Goal: Task Accomplishment & Management: Complete application form

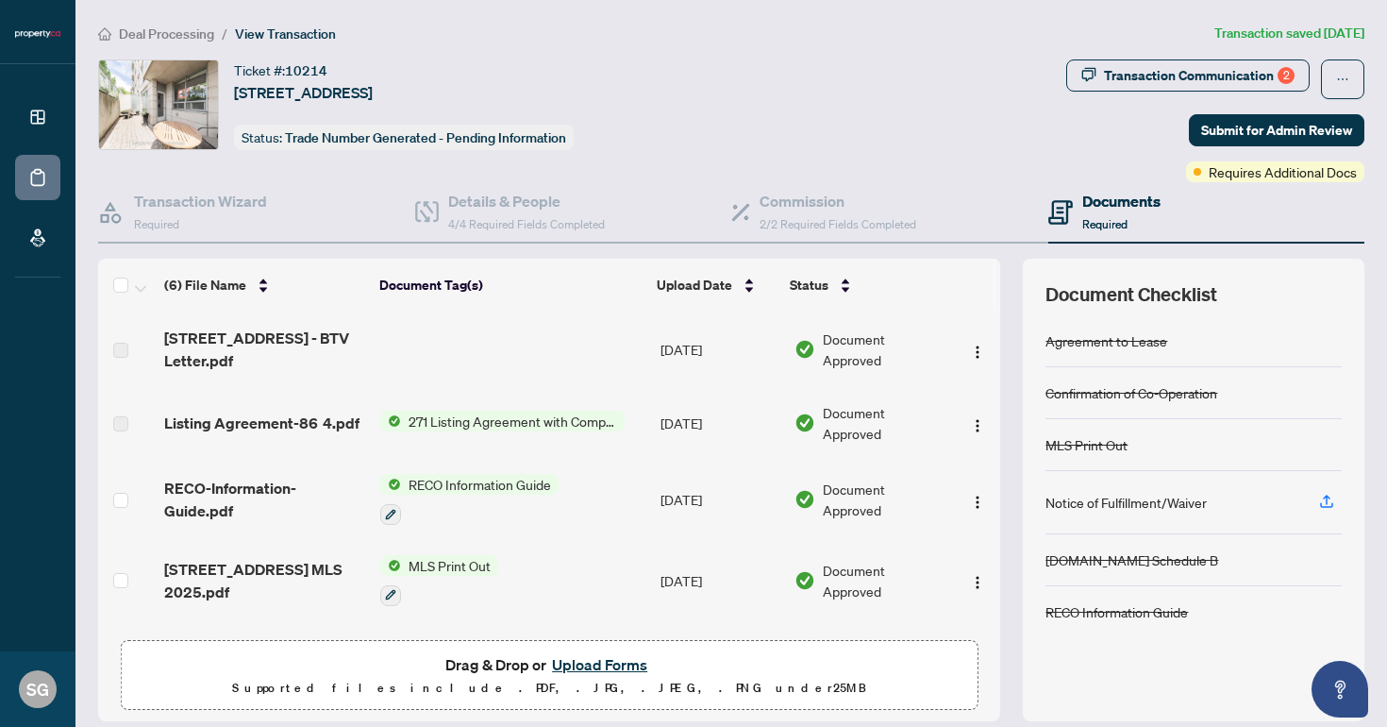
scroll to position [135, 0]
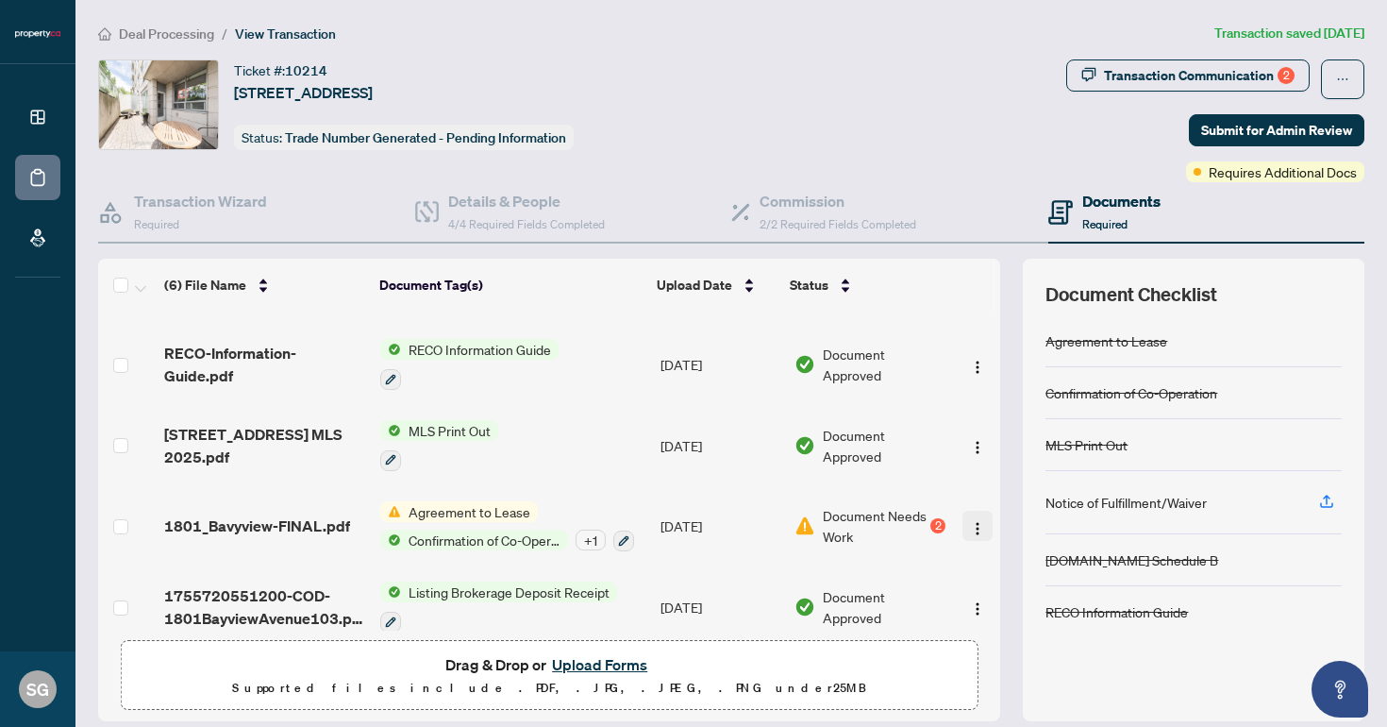
click at [970, 525] on img "button" at bounding box center [977, 528] width 15 height 15
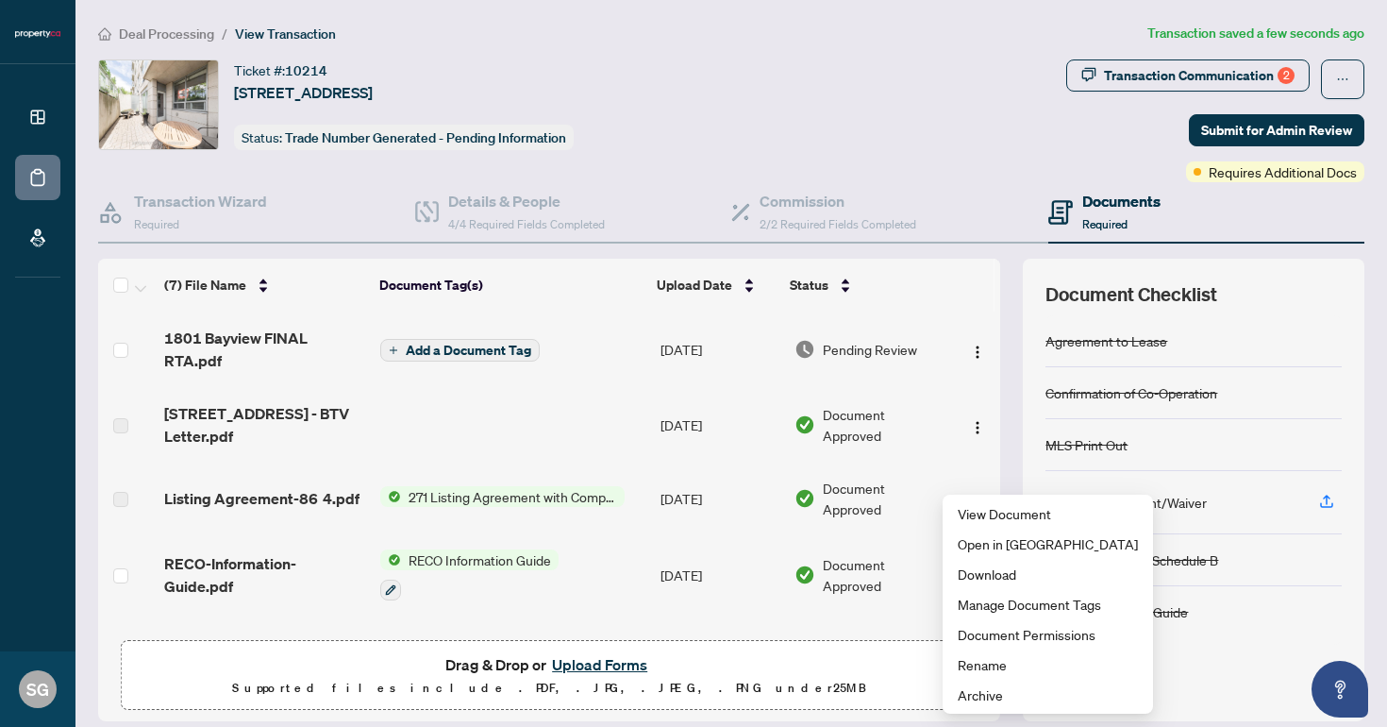
scroll to position [0, 0]
click at [495, 353] on span "Add a Document Tag" at bounding box center [469, 350] width 126 height 13
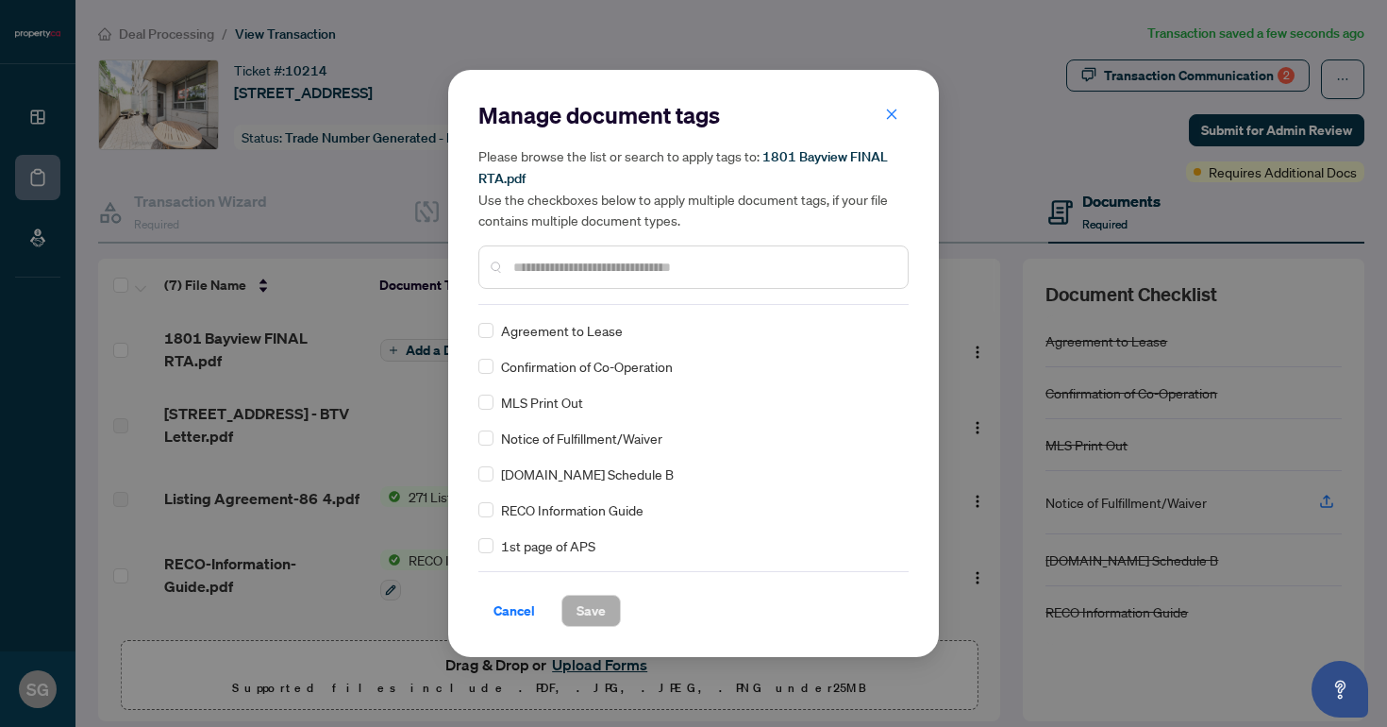
click at [521, 332] on span "Agreement to Lease" at bounding box center [562, 330] width 122 height 21
click at [625, 261] on input "text" at bounding box center [702, 267] width 379 height 21
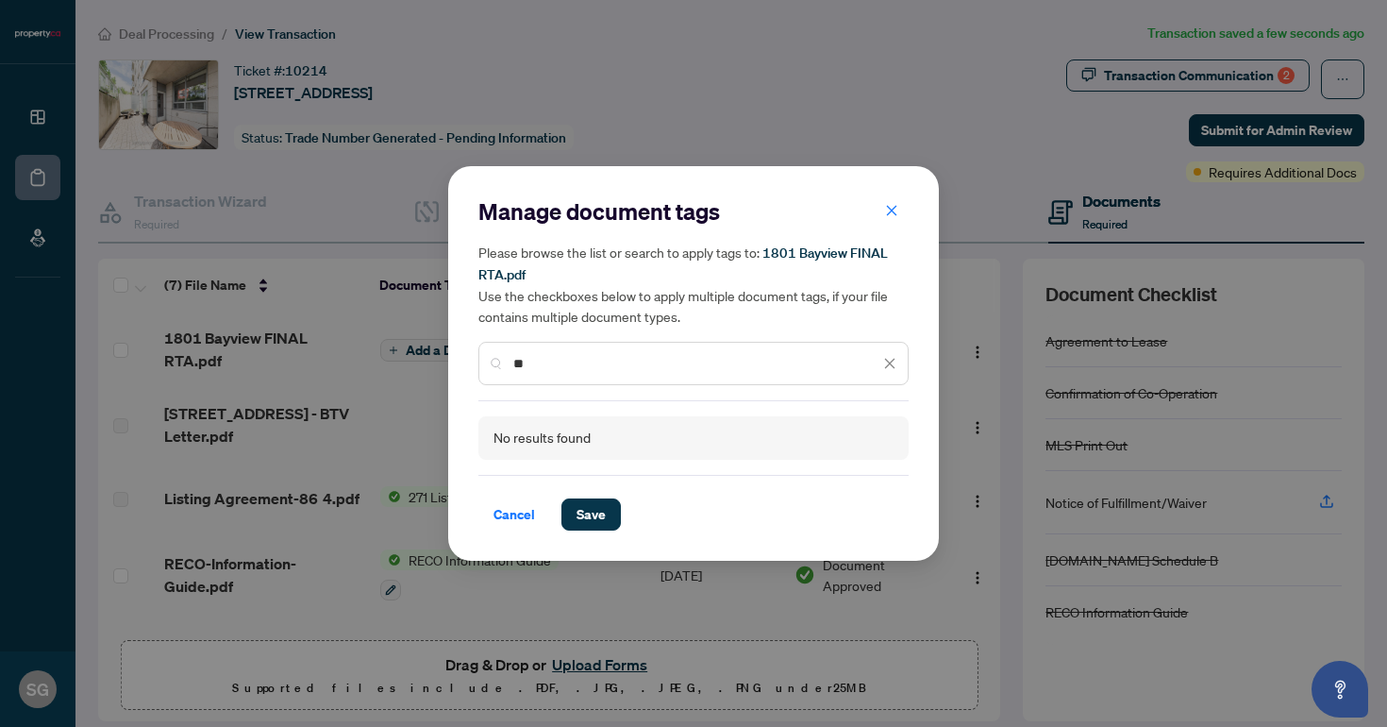
type input "*"
type input "**********"
click at [898, 361] on div "**********" at bounding box center [694, 363] width 430 height 43
click at [889, 360] on icon "close" at bounding box center [889, 363] width 13 height 13
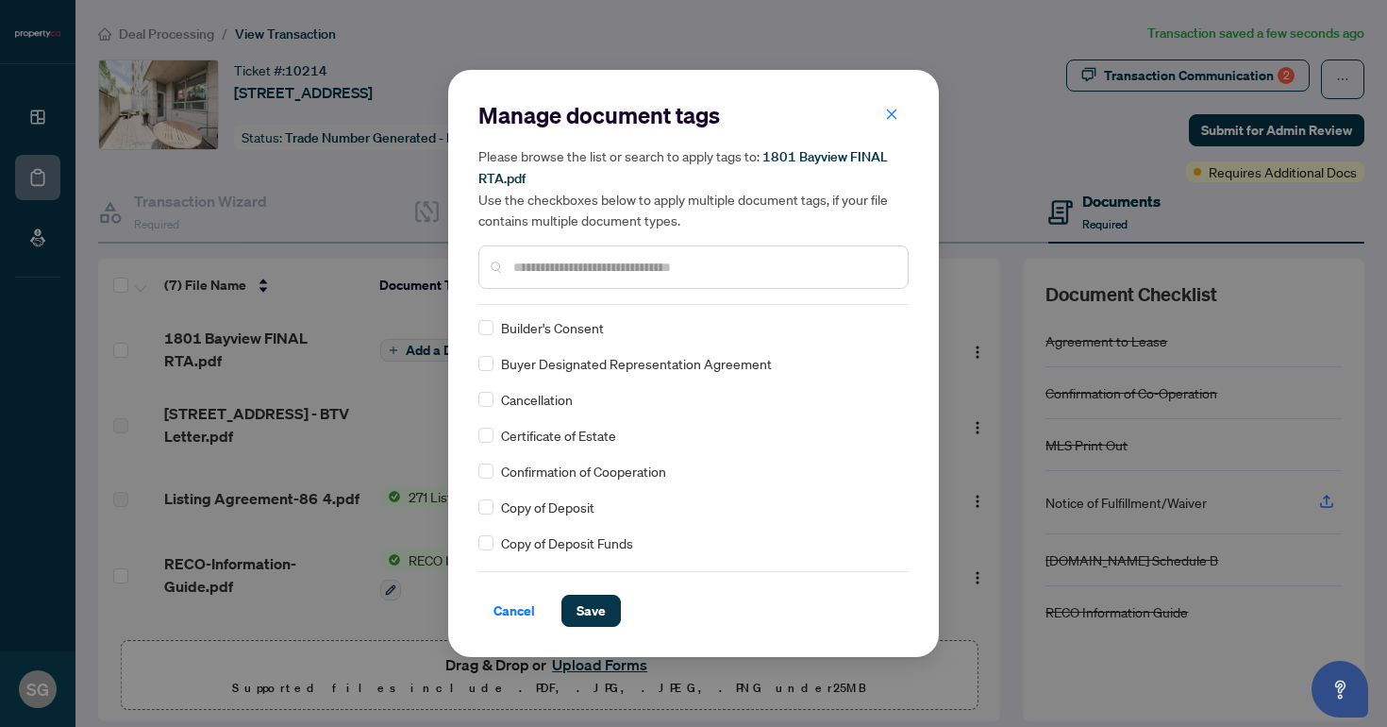
scroll to position [537, 0]
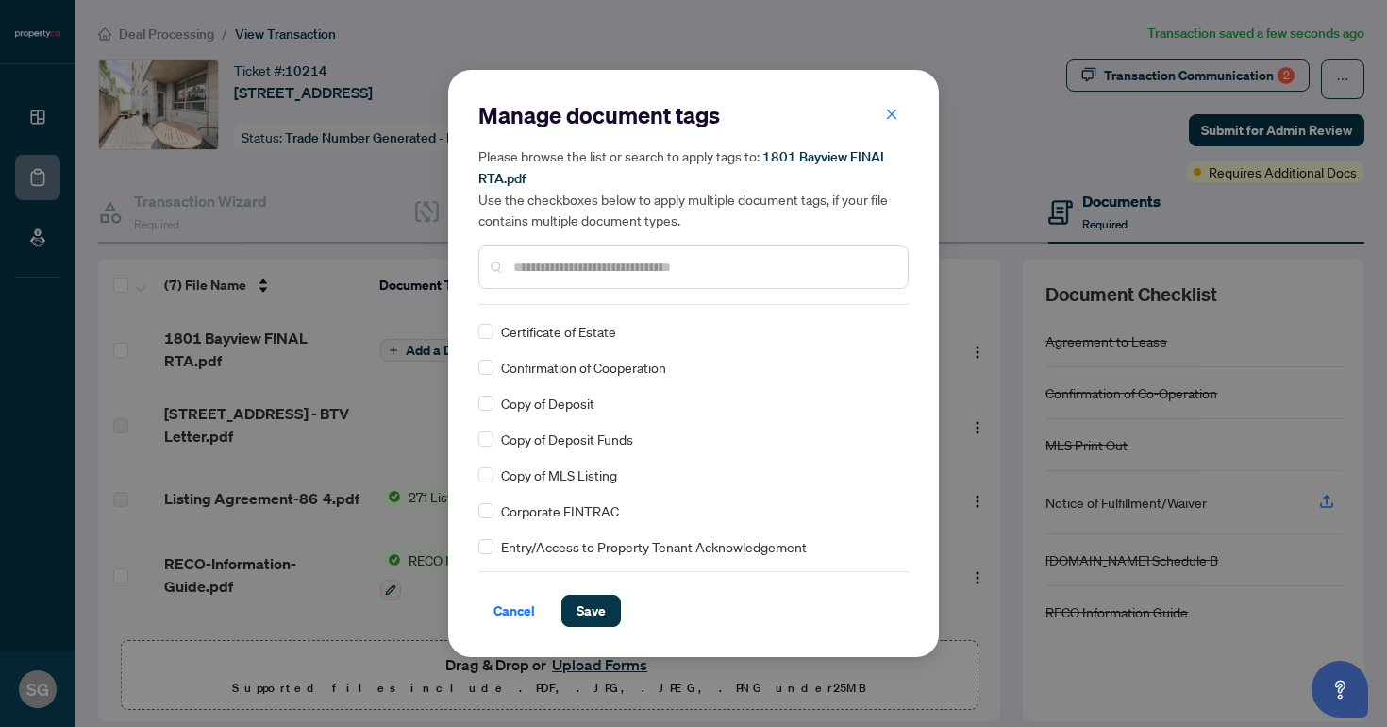
click at [582, 261] on input "text" at bounding box center [702, 267] width 379 height 21
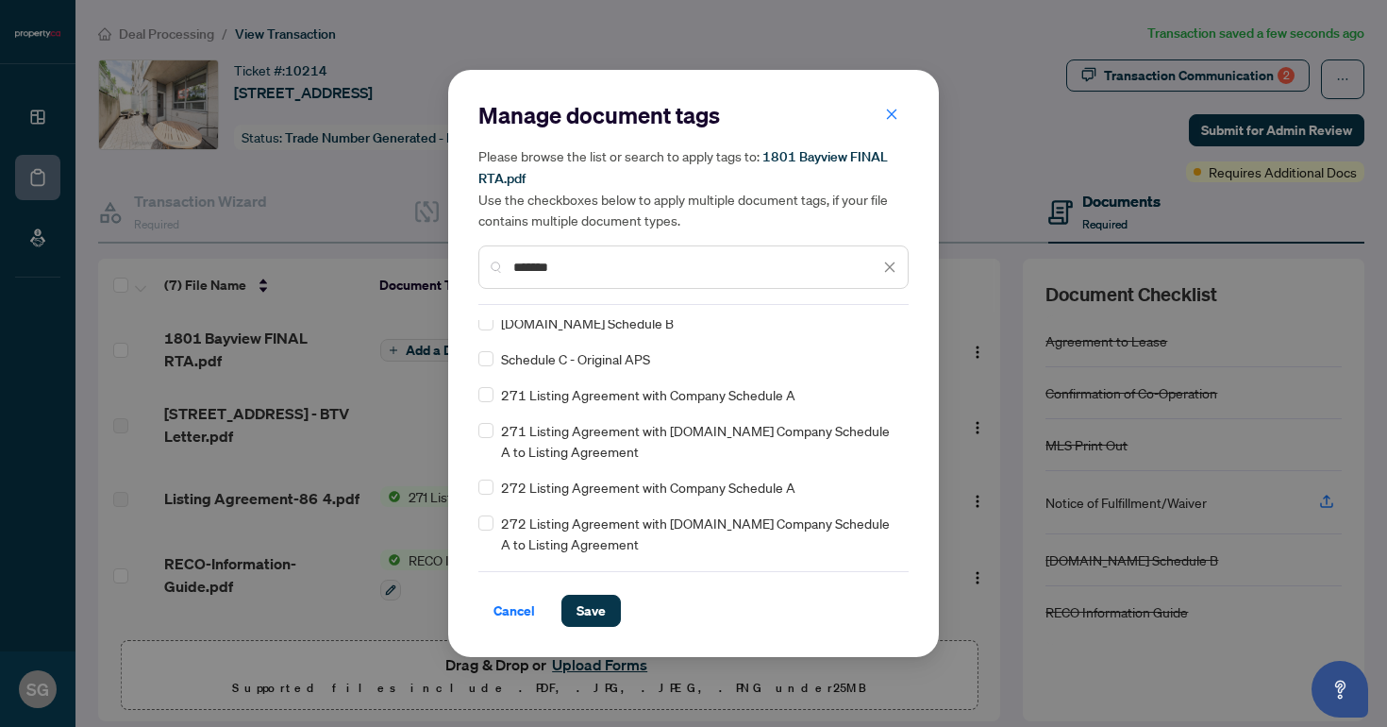
scroll to position [0, 0]
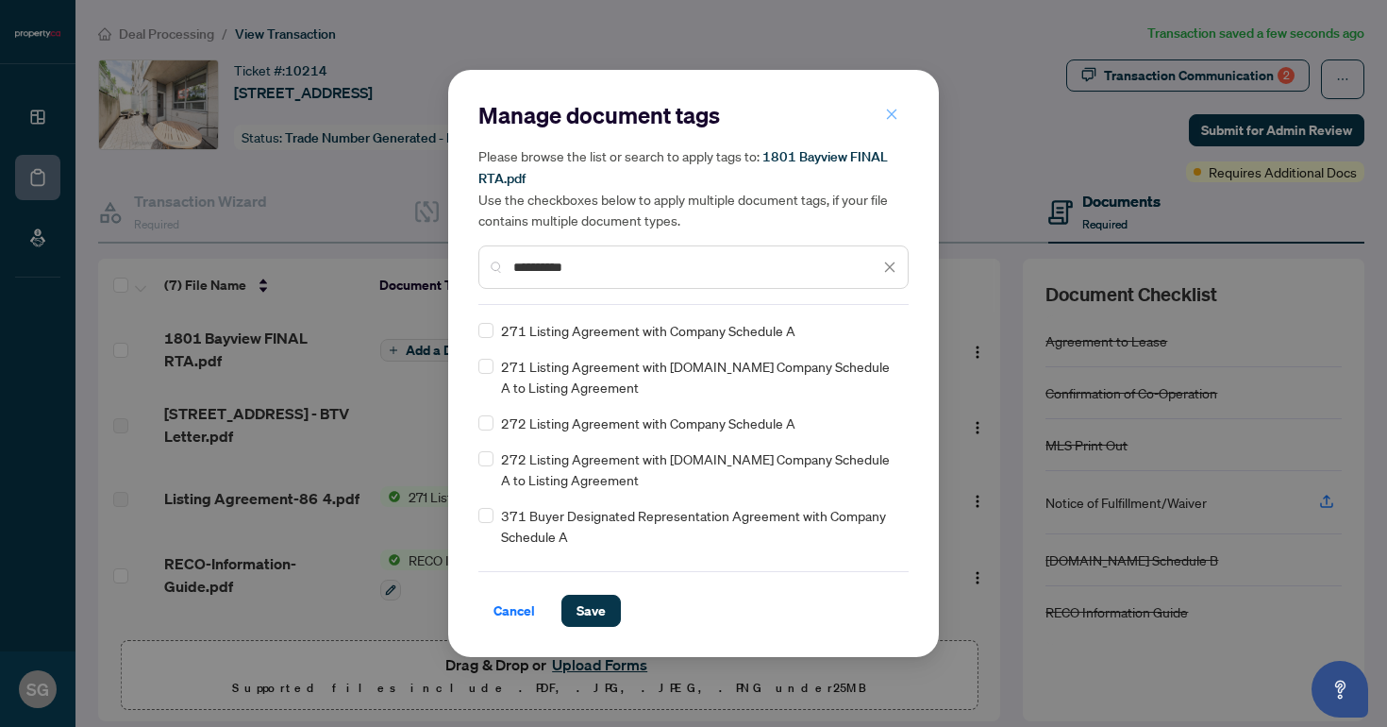
type input "**********"
click at [893, 120] on icon "close" at bounding box center [891, 114] width 13 height 13
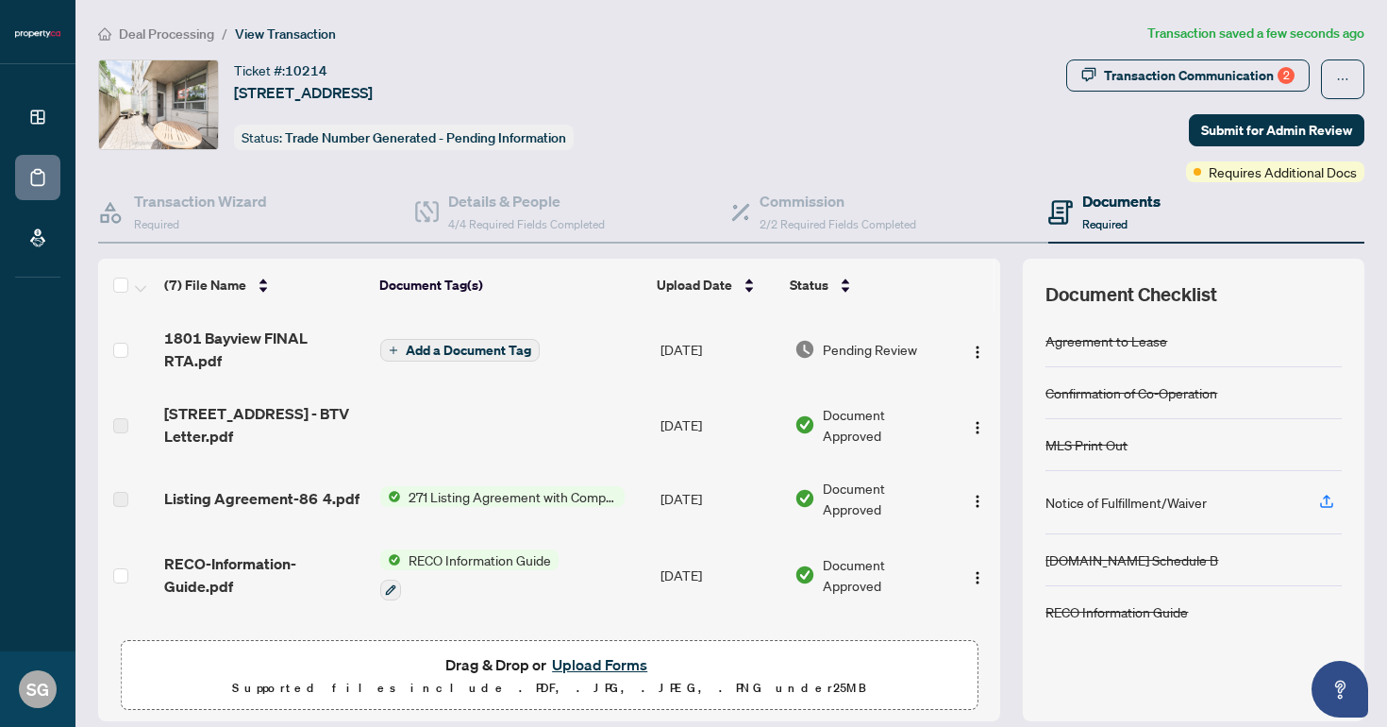
click at [412, 347] on span "Add a Document Tag" at bounding box center [469, 350] width 126 height 13
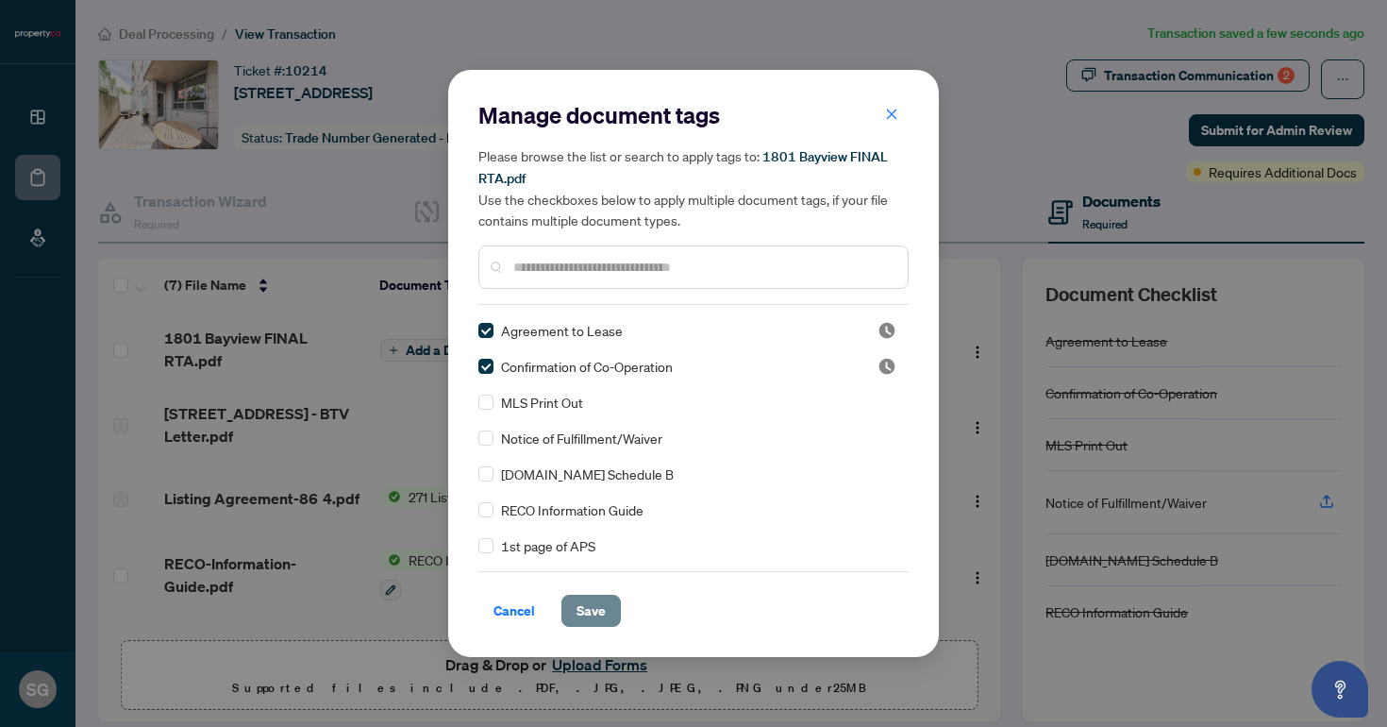
click at [596, 602] on span "Save" at bounding box center [591, 611] width 29 height 30
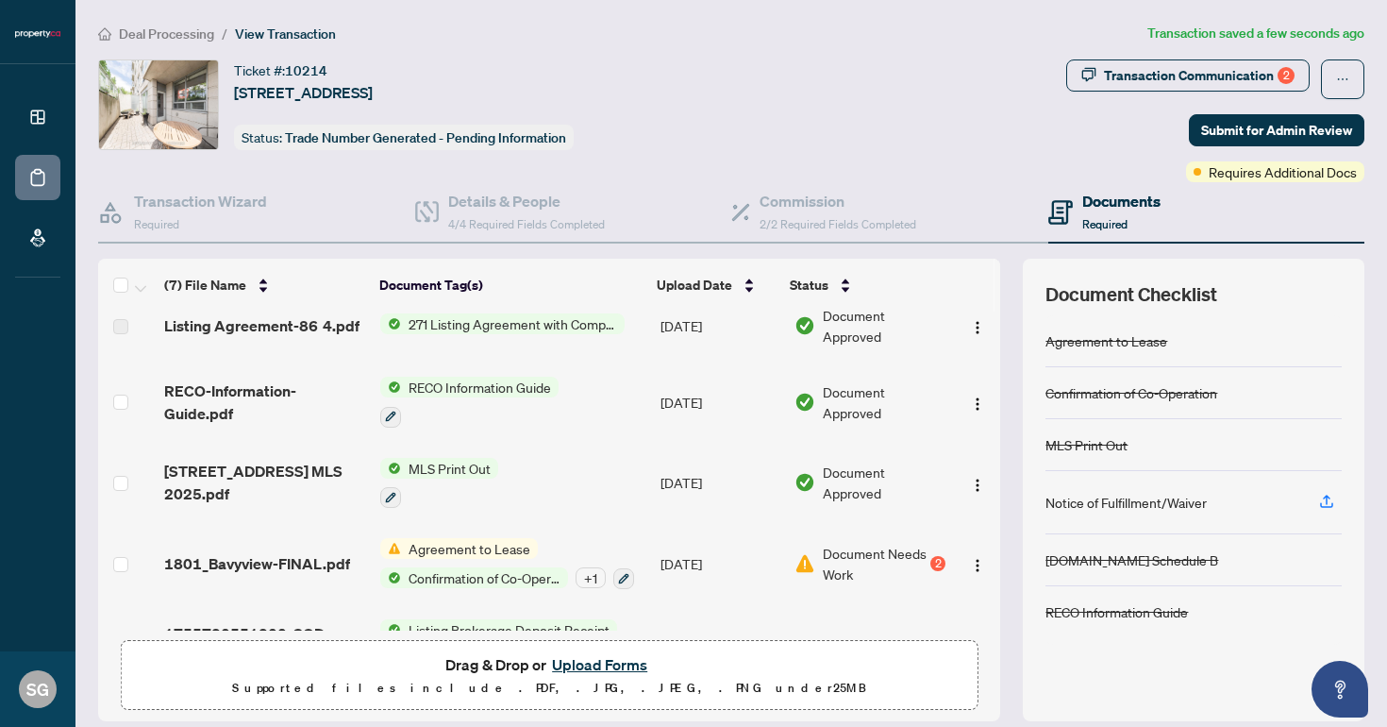
scroll to position [195, 0]
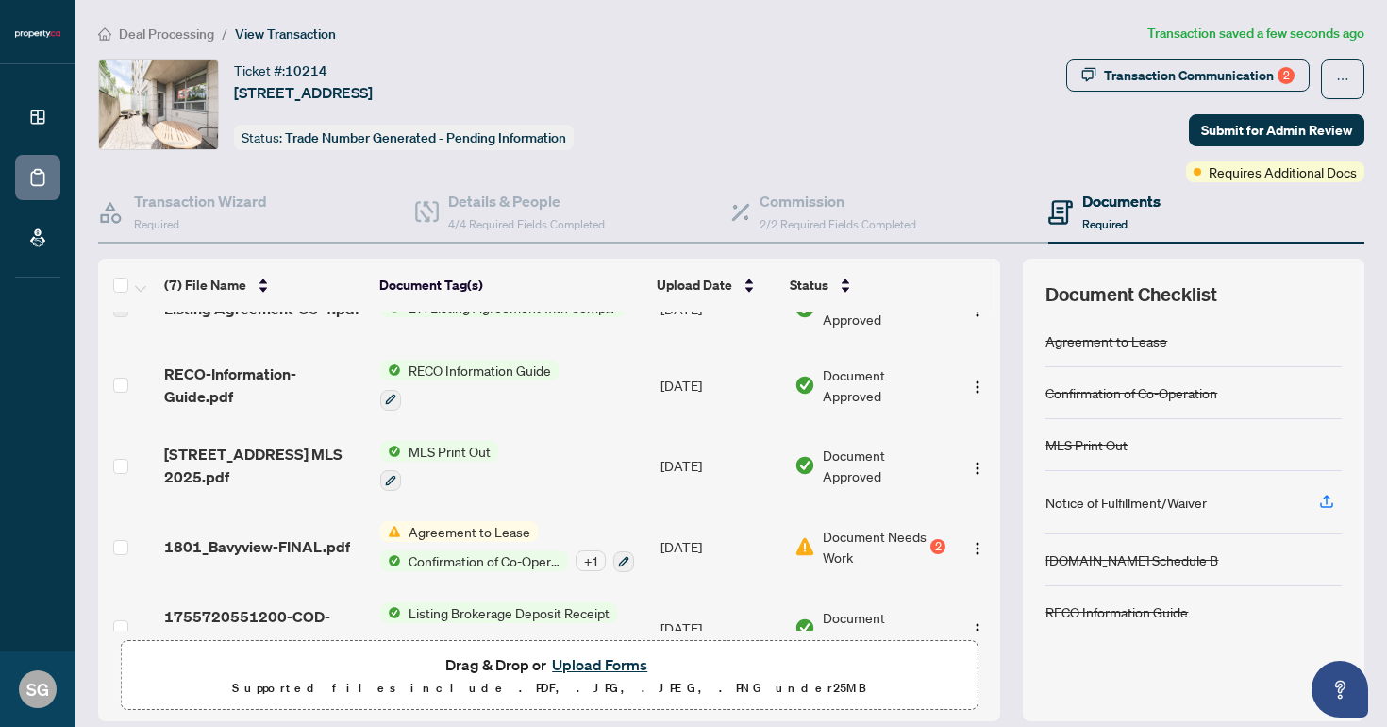
click at [908, 541] on span "Document Needs Work" at bounding box center [875, 547] width 105 height 42
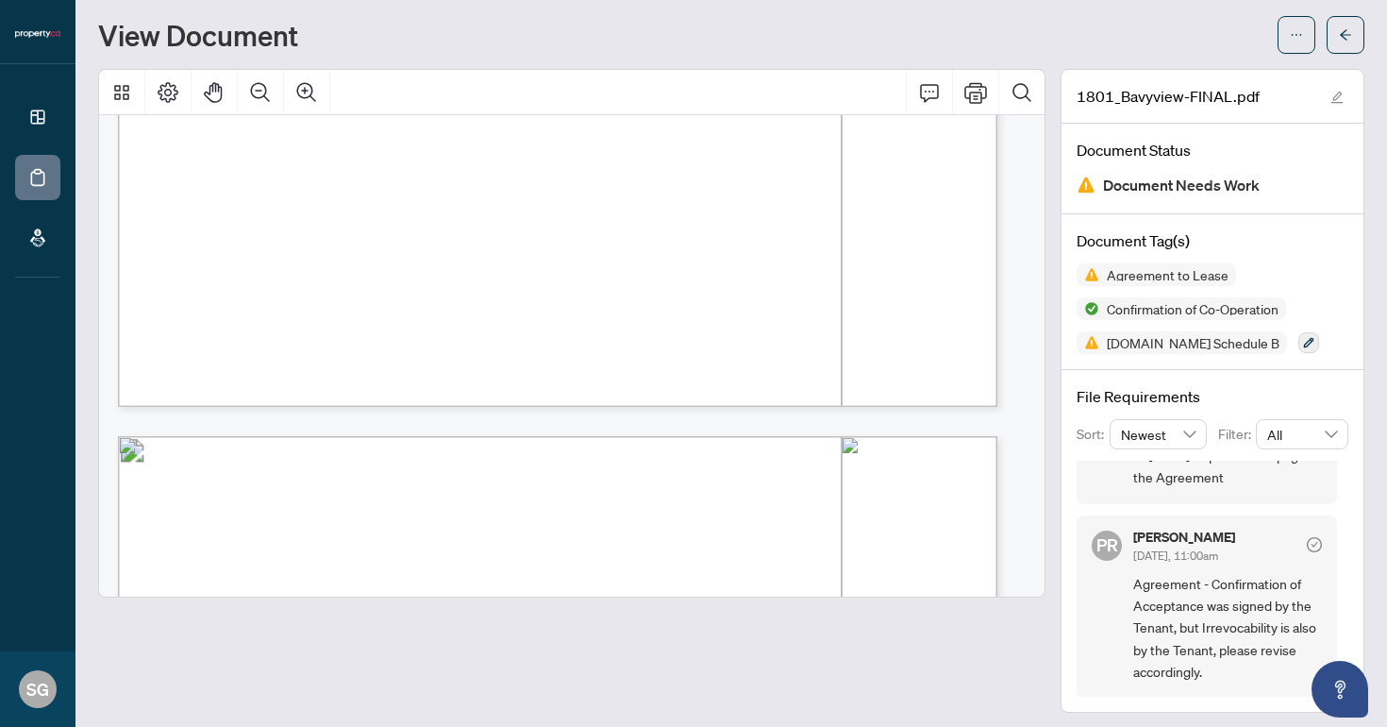
scroll to position [50, 0]
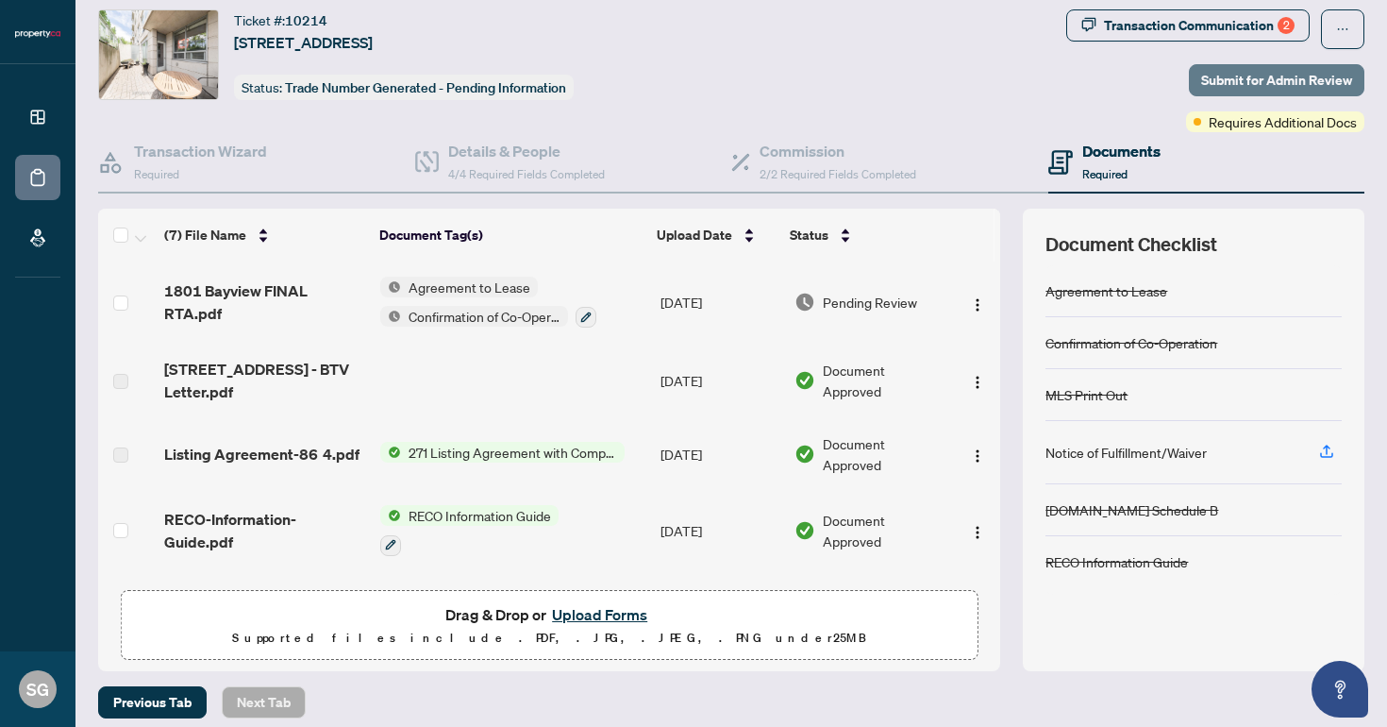
click at [1266, 86] on span "Submit for Admin Review" at bounding box center [1276, 80] width 151 height 30
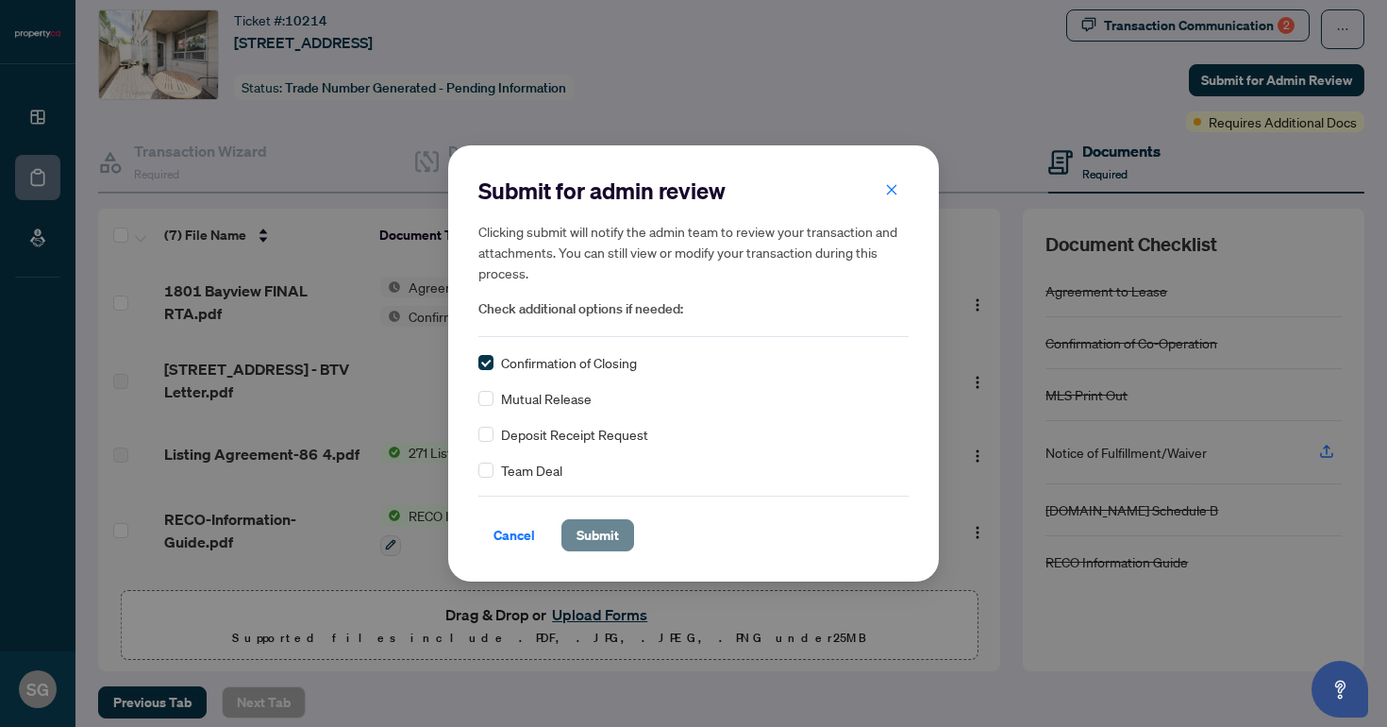
click at [617, 521] on span "Submit" at bounding box center [598, 535] width 42 height 30
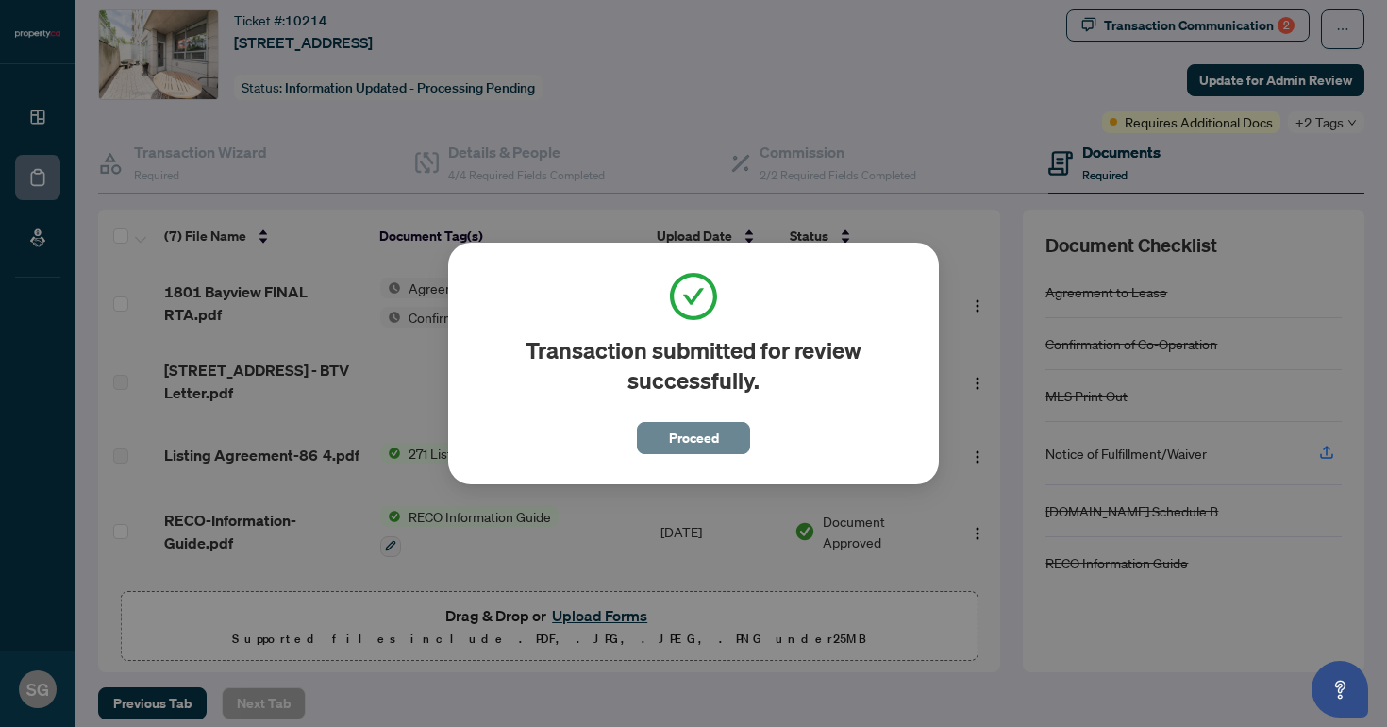
click at [699, 437] on span "Proceed" at bounding box center [694, 438] width 50 height 30
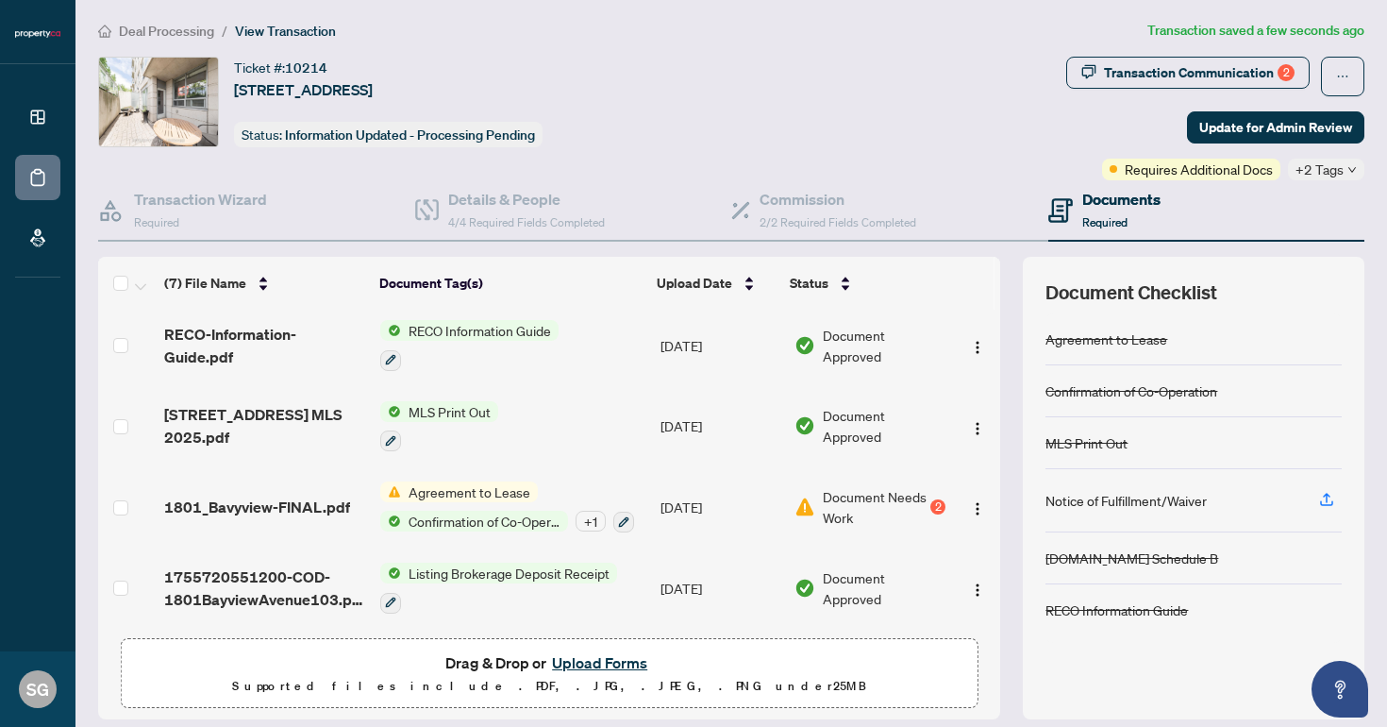
scroll to position [4, 0]
click at [1170, 71] on div "Transaction Communication 2" at bounding box center [1199, 72] width 191 height 30
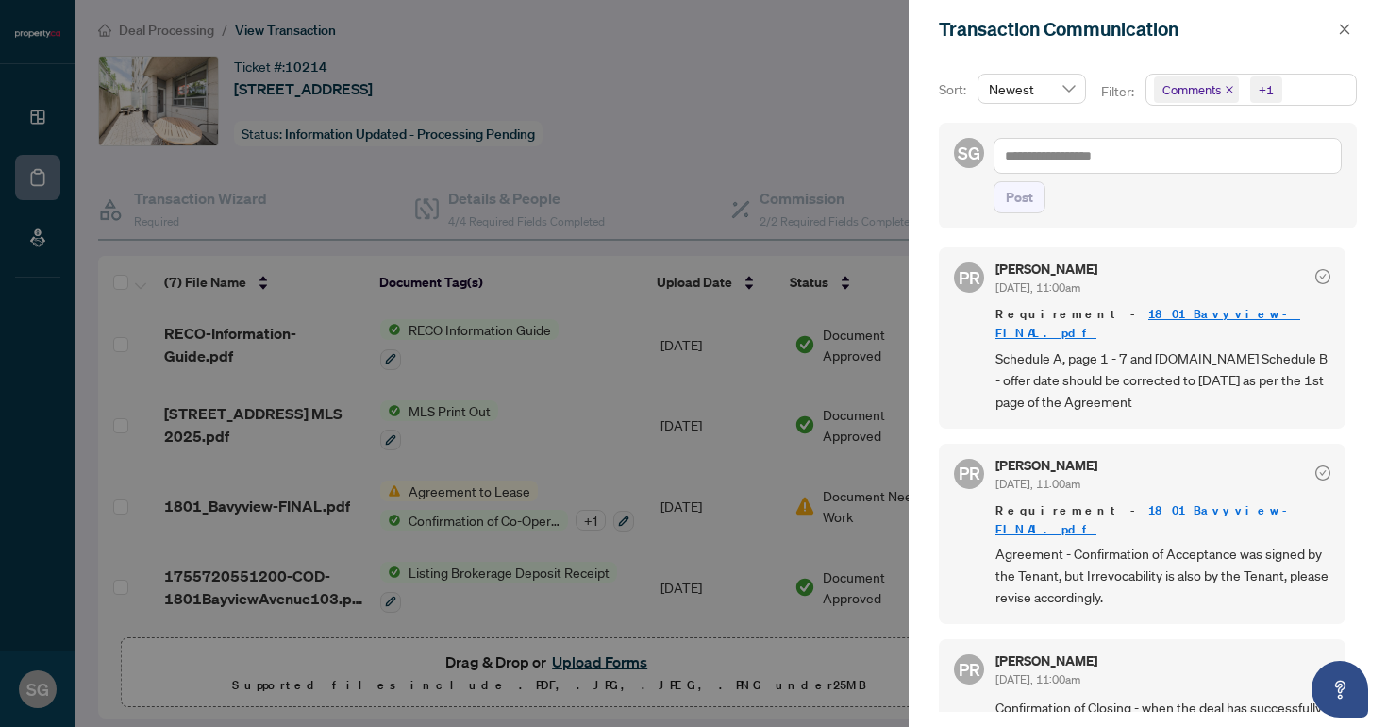
click at [668, 113] on div at bounding box center [693, 363] width 1387 height 727
click at [1335, 34] on button "button" at bounding box center [1345, 29] width 25 height 23
